Goal: Task Accomplishment & Management: Use online tool/utility

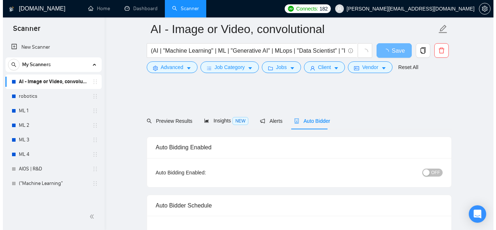
scroll to position [799, 0]
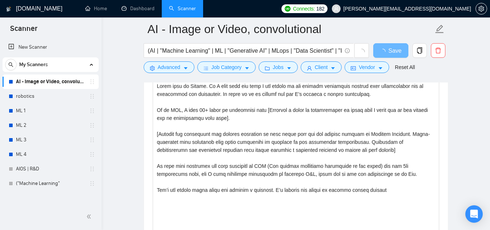
click at [155, 74] on form "AI - Image or Video, convolutional (AI | "Machine Learning" | ML | "Generative …" at bounding box center [296, 46] width 305 height 59
click at [155, 73] on button "Advanced" at bounding box center [169, 67] width 51 height 12
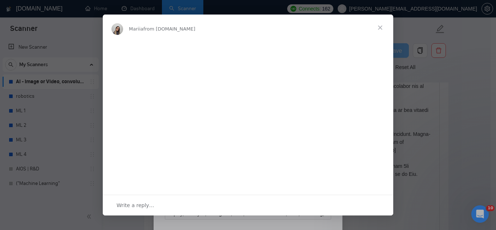
scroll to position [0, 0]
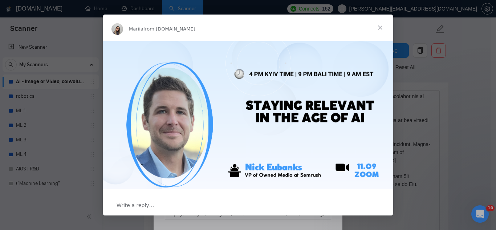
click at [384, 26] on span "Close" at bounding box center [380, 28] width 26 height 26
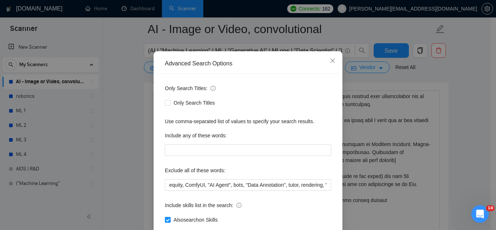
scroll to position [72, 0]
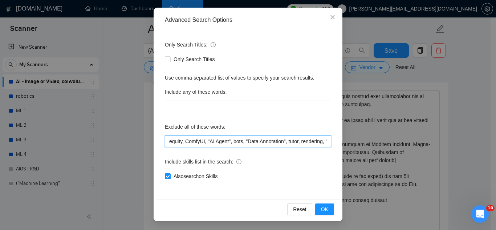
click at [168, 137] on input "equity, ComfyUI, "AI Agent", bots, "Data Annotation", tutor, rendering, "co-fou…" at bounding box center [248, 141] width 166 height 12
click at [168, 142] on input "equity, ComfyUI, "AI Agent", bots, "Data Annotation", tutor, rendering, "co-fou…" at bounding box center [248, 141] width 166 height 12
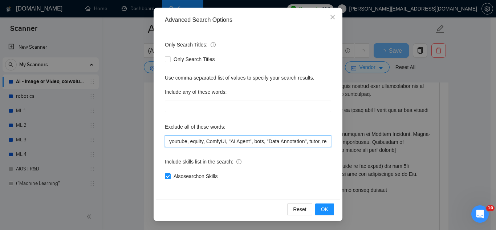
drag, startPoint x: 167, startPoint y: 141, endPoint x: 184, endPoint y: 143, distance: 17.2
click at [184, 143] on input "youtube, equity, ComfyUI, "AI Agent", bots, "Data Annotation", tutor, rendering…" at bounding box center [248, 141] width 166 height 12
type input "youtube, equity, ComfyUI, "AI Agent", bots, "Data Annotation", tutor, rendering…"
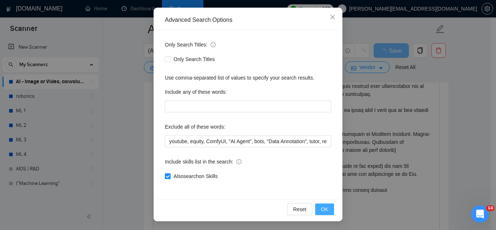
click at [315, 209] on button "OK" at bounding box center [324, 209] width 19 height 12
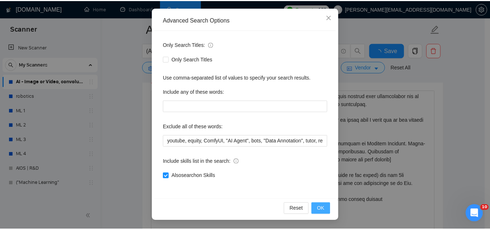
scroll to position [36, 0]
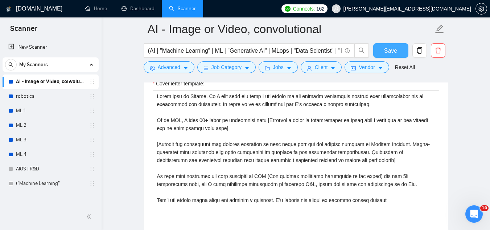
click at [391, 50] on span "Save" at bounding box center [390, 50] width 13 height 9
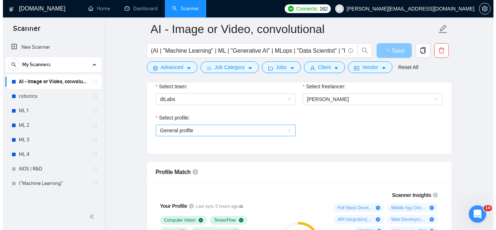
scroll to position [254, 0]
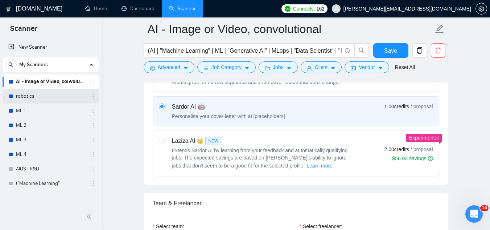
click at [57, 101] on link "robotics" at bounding box center [50, 96] width 69 height 15
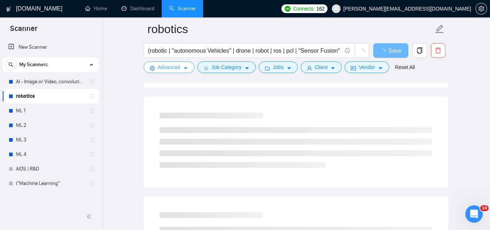
click at [172, 64] on span "Advanced" at bounding box center [169, 67] width 23 height 8
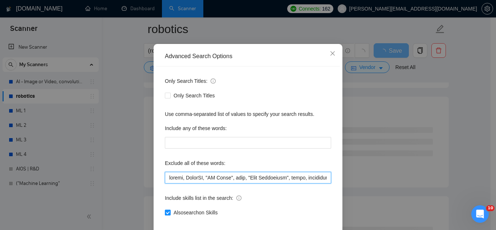
click at [167, 183] on input "text" at bounding box center [248, 178] width 166 height 12
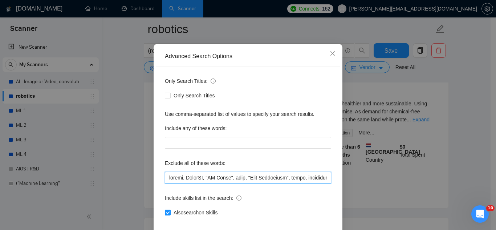
paste input "youtube"
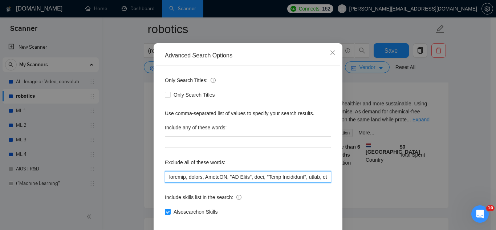
scroll to position [72, 0]
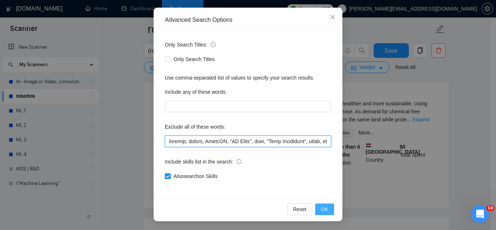
type input "youtube, equity, ComfyUI, "AI Agent", bots, "Data Annotation", tutor, rendering…"
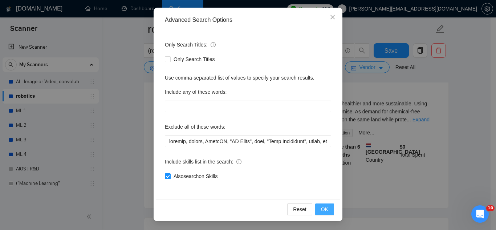
click at [318, 211] on button "OK" at bounding box center [324, 209] width 19 height 12
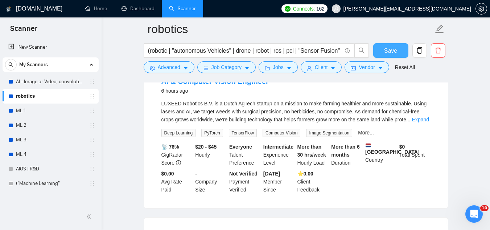
click at [393, 52] on span "Save" at bounding box center [390, 50] width 13 height 9
click at [55, 115] on link "ML 1" at bounding box center [50, 110] width 69 height 15
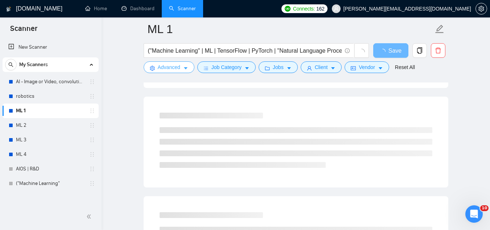
click at [175, 68] on span "Advanced" at bounding box center [169, 67] width 23 height 8
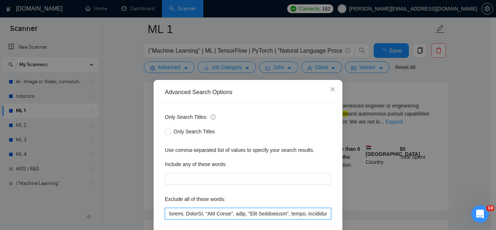
click at [168, 213] on input "text" at bounding box center [248, 214] width 166 height 12
paste input "youtube"
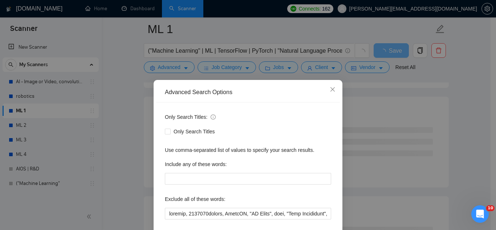
scroll to position [72, 0]
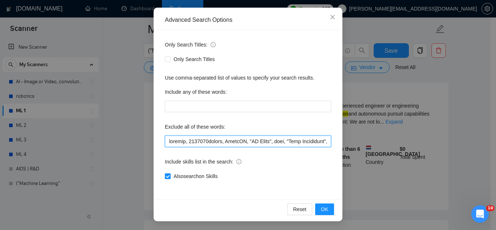
drag, startPoint x: 206, startPoint y: 140, endPoint x: 187, endPoint y: 142, distance: 19.3
click at [187, 142] on input "text" at bounding box center [248, 141] width 166 height 12
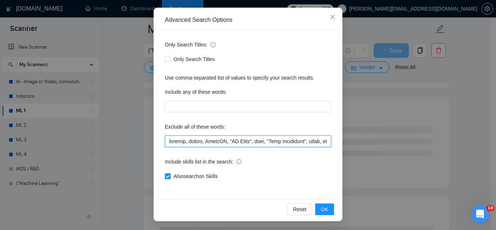
drag, startPoint x: 187, startPoint y: 141, endPoint x: 153, endPoint y: 142, distance: 34.2
click at [156, 142] on div "Only Search Titles: Only Search Titles Use comma-separated list of values to sp…" at bounding box center [248, 114] width 184 height 169
type input "youtube, equity, ComfyUI, "AI Agent", bots, "Data Annotation", tutor, rendering…"
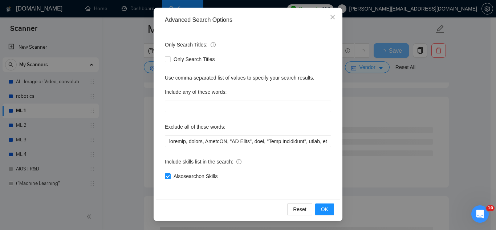
click at [277, 164] on div "Include skills list in the search:" at bounding box center [248, 163] width 166 height 15
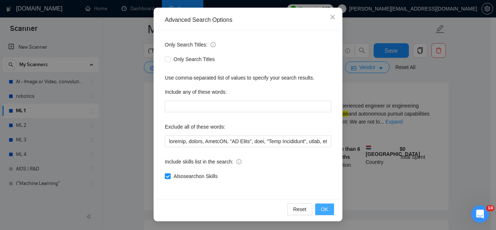
click at [315, 207] on button "OK" at bounding box center [324, 209] width 19 height 12
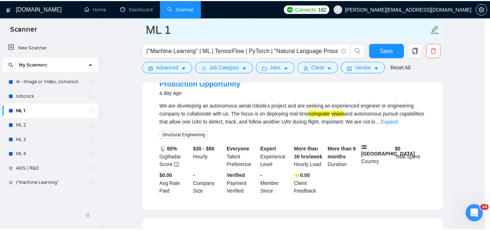
scroll to position [36, 0]
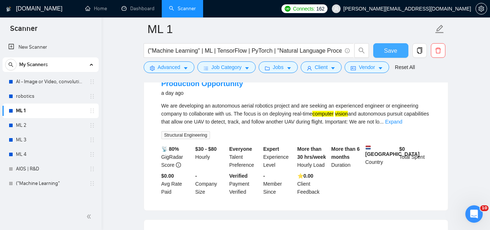
click at [382, 45] on button "Save" at bounding box center [391, 50] width 35 height 15
drag, startPoint x: 57, startPoint y: 121, endPoint x: 83, endPoint y: 124, distance: 26.3
click at [57, 121] on link "ML 2" at bounding box center [50, 125] width 69 height 15
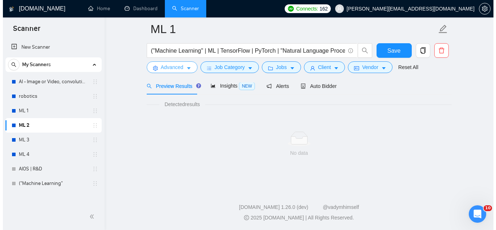
scroll to position [254, 0]
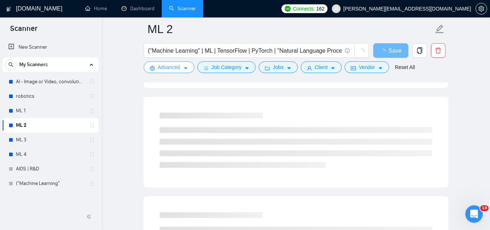
click at [177, 68] on span "Advanced" at bounding box center [169, 67] width 23 height 8
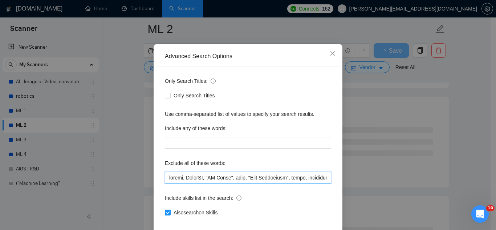
click at [167, 183] on input "text" at bounding box center [248, 178] width 166 height 12
paste input "youtube,"
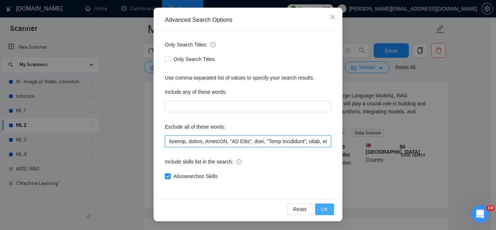
type input "youtube, equity, ComfyUI, "AI Agent", bots, "Data Annotation", tutor, rendering…"
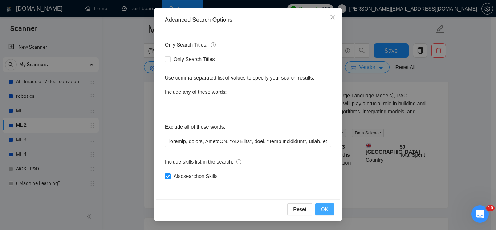
click at [321, 209] on span "OK" at bounding box center [324, 209] width 7 height 8
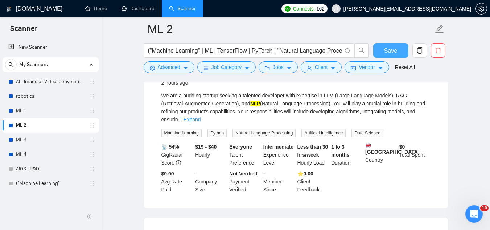
click at [393, 48] on span "Save" at bounding box center [390, 50] width 13 height 9
click at [38, 140] on link "ML 3" at bounding box center [50, 139] width 69 height 15
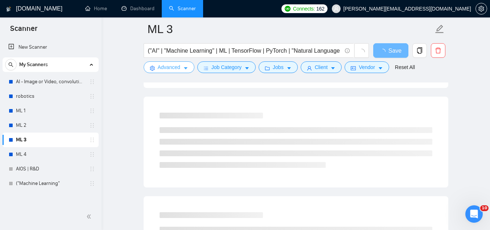
click at [179, 66] on span "Advanced" at bounding box center [169, 67] width 23 height 8
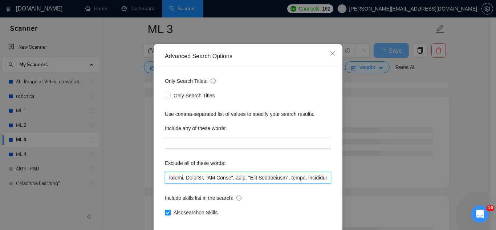
click at [168, 183] on input "text" at bounding box center [248, 178] width 166 height 12
click at [167, 183] on input "text" at bounding box center [248, 178] width 166 height 12
paste input "youtube,"
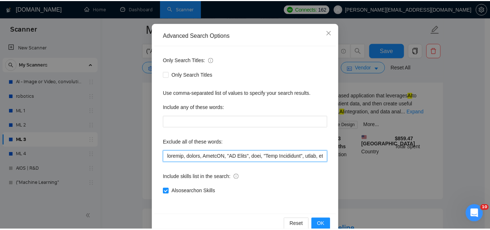
scroll to position [72, 0]
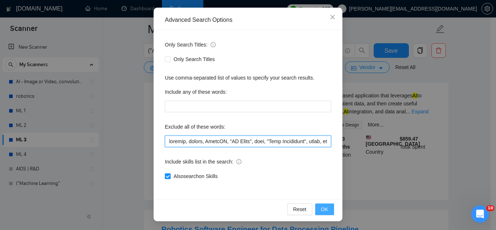
type input "youtube, equity, ComfyUI, "AI Agent", bots, "Data Annotation", tutor, rendering…"
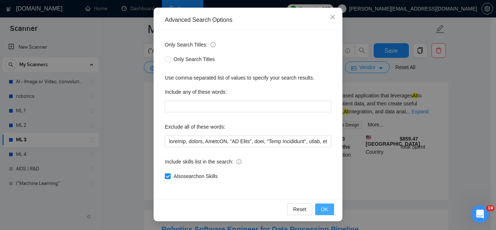
click at [315, 209] on button "OK" at bounding box center [324, 209] width 19 height 12
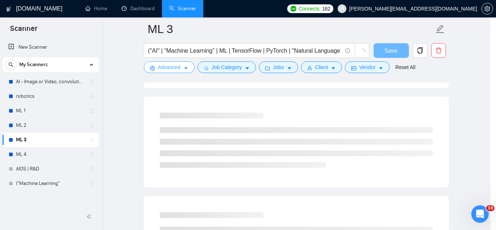
scroll to position [0, 0]
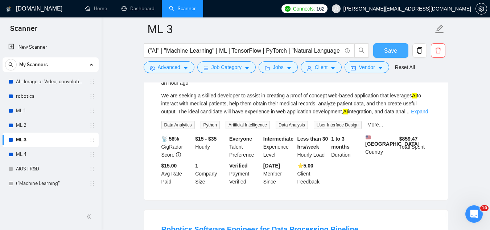
click at [384, 51] on button "Save" at bounding box center [391, 50] width 35 height 15
click at [58, 156] on link "ML 4" at bounding box center [50, 154] width 69 height 15
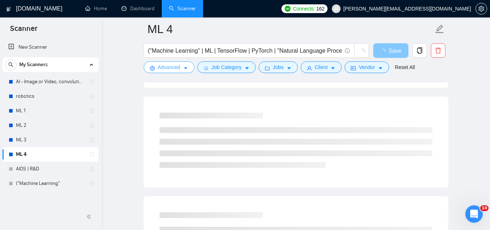
click at [166, 69] on span "Advanced" at bounding box center [169, 67] width 23 height 8
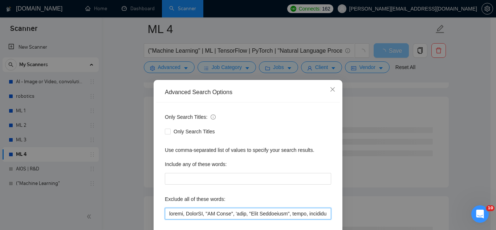
click at [166, 215] on input "text" at bounding box center [248, 214] width 166 height 12
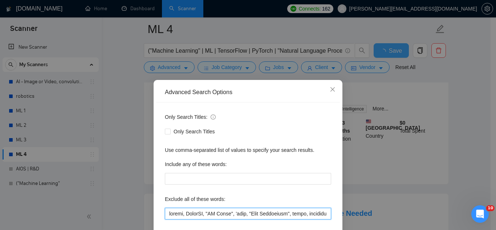
paste input "youtube,"
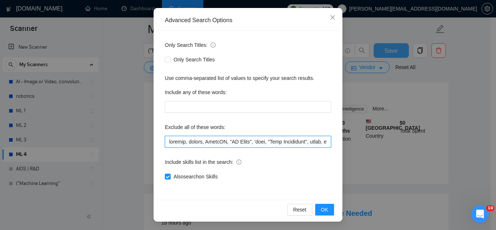
scroll to position [72, 0]
type input "youtube, equity, ComfyUI, "AI Agent", 'bots, "Data Annotation", tutor, renderin…"
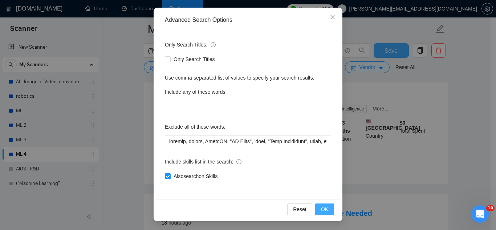
click at [321, 210] on span "OK" at bounding box center [324, 209] width 7 height 8
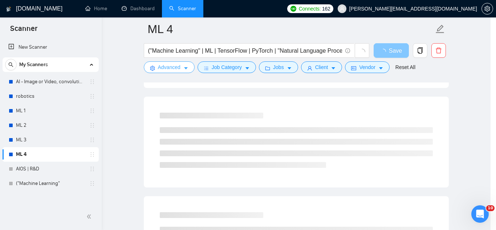
scroll to position [0, 0]
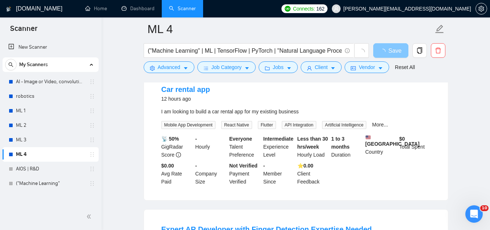
click at [387, 54] on span "loading" at bounding box center [384, 52] width 9 height 6
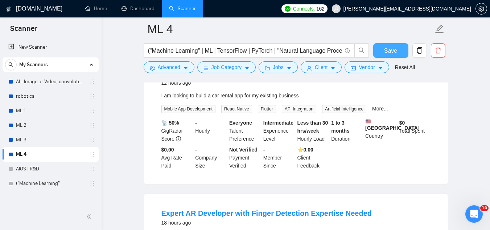
click at [387, 54] on span "Save" at bounding box center [390, 50] width 13 height 9
click at [56, 164] on link "AIOS | R&D" at bounding box center [50, 169] width 69 height 15
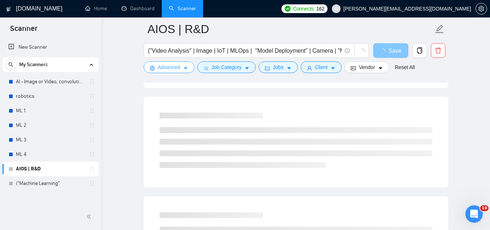
click at [167, 72] on button "Advanced" at bounding box center [169, 67] width 51 height 12
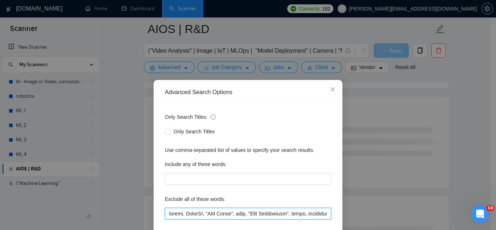
click at [167, 214] on input "text" at bounding box center [248, 214] width 166 height 12
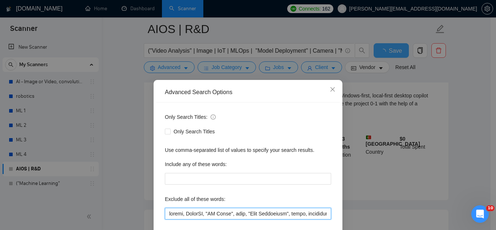
paste input "youtube,"
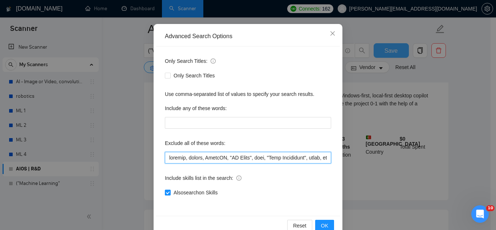
scroll to position [72, 0]
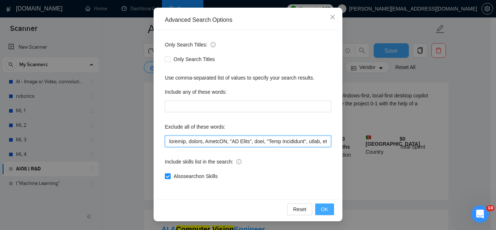
type input "youtube, equity, ComfyUI, "AI Agent", bots, "Data Annotation", tutor, rendering…"
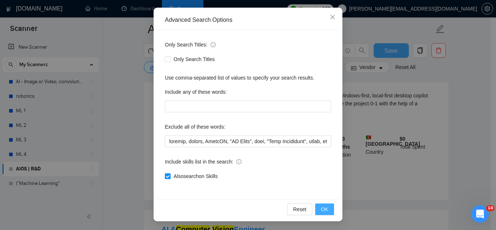
click at [321, 209] on span "OK" at bounding box center [324, 209] width 7 height 8
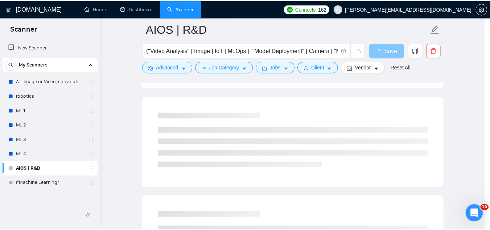
scroll to position [36, 0]
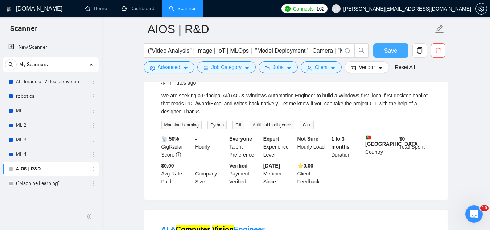
click at [393, 50] on span "Save" at bounding box center [390, 50] width 13 height 9
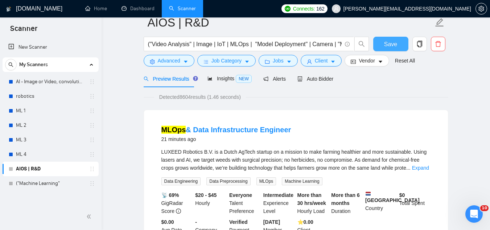
scroll to position [0, 0]
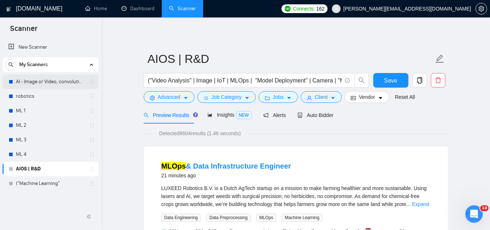
click at [63, 86] on link "AI - Image or Video, convolutional" at bounding box center [50, 81] width 69 height 15
